Goal: Task Accomplishment & Management: Complete application form

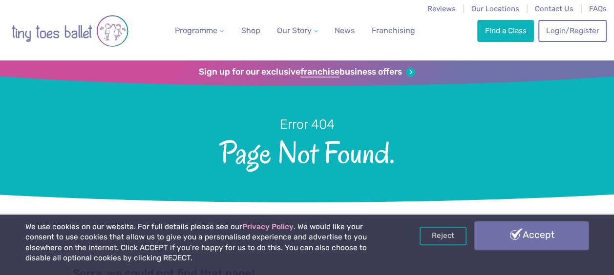
click at [521, 237] on link "Accept" at bounding box center [531, 236] width 114 height 28
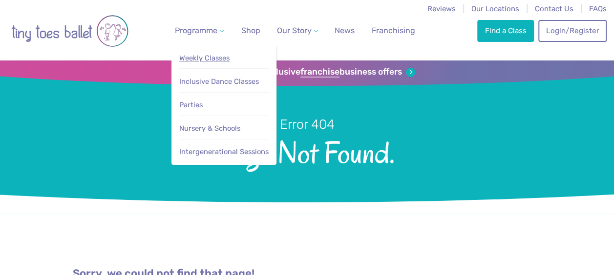
click at [207, 54] on span "Weekly Classes" at bounding box center [204, 58] width 50 height 9
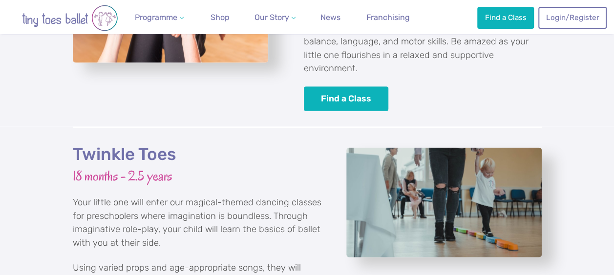
scroll to position [1035, 0]
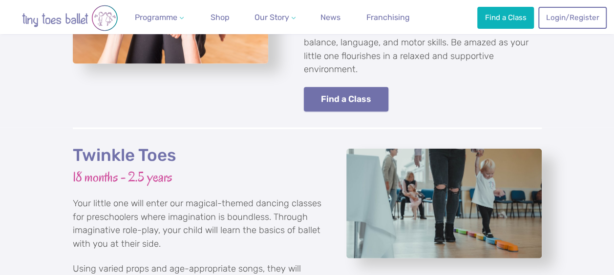
click at [348, 87] on link "Find a Class" at bounding box center [346, 99] width 85 height 25
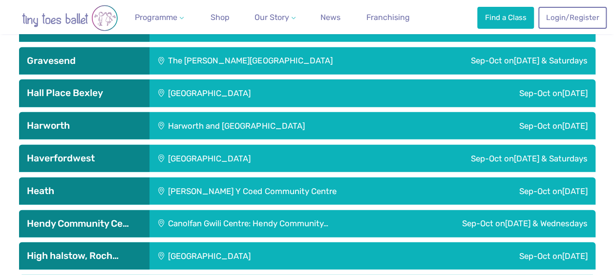
scroll to position [1248, 0]
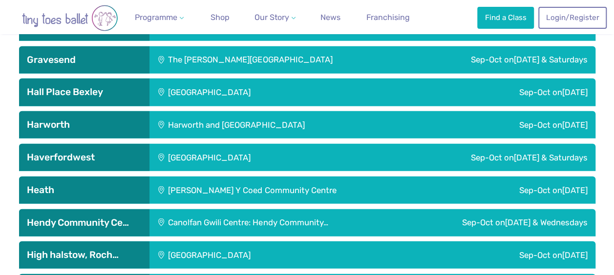
click at [346, 224] on div "Canolfan Gwili Centre: Hendy Community…" at bounding box center [275, 222] width 253 height 27
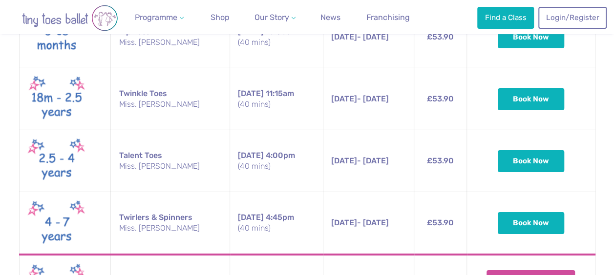
scroll to position [1555, 0]
